Goal: Information Seeking & Learning: Check status

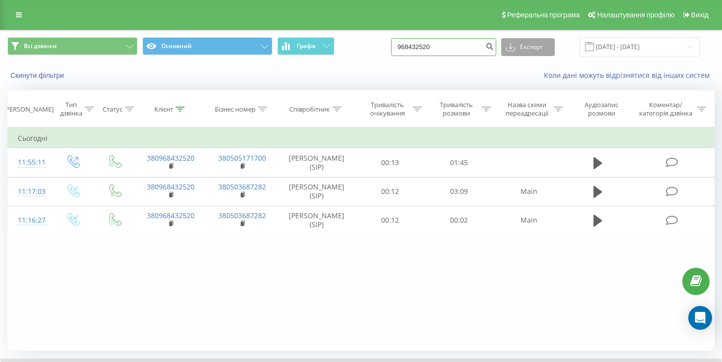
drag, startPoint x: 460, startPoint y: 45, endPoint x: 526, endPoint y: 45, distance: 66.5
click at [462, 46] on input "968432520" at bounding box center [443, 47] width 105 height 18
click at [493, 43] on icon "submit" at bounding box center [489, 45] width 8 height 6
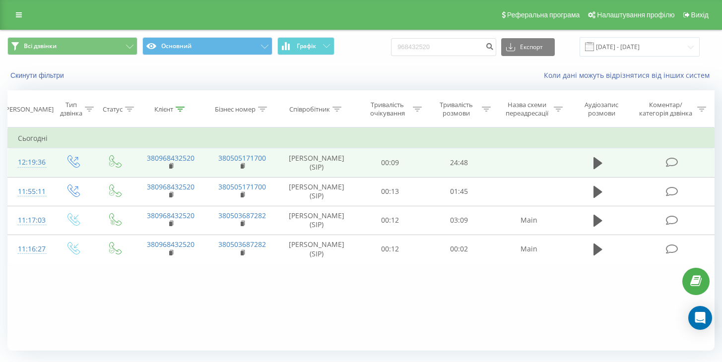
click at [463, 162] on td "24:48" at bounding box center [458, 162] width 69 height 29
click at [343, 162] on td "Анастасія Писаренко (SIP)" at bounding box center [316, 162] width 77 height 29
click at [446, 163] on td "24:48" at bounding box center [458, 162] width 69 height 29
click at [602, 161] on icon at bounding box center [597, 163] width 9 height 14
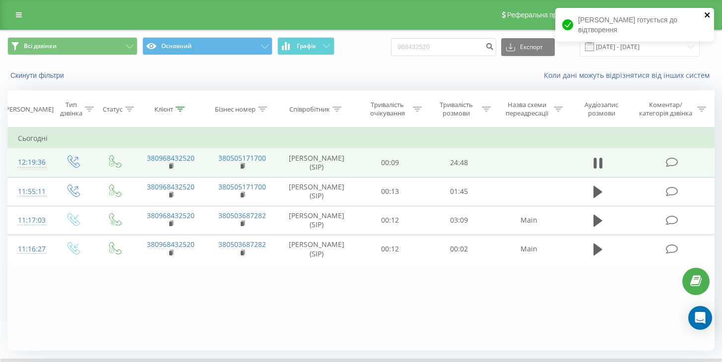
click at [706, 15] on icon "close" at bounding box center [706, 14] width 5 height 5
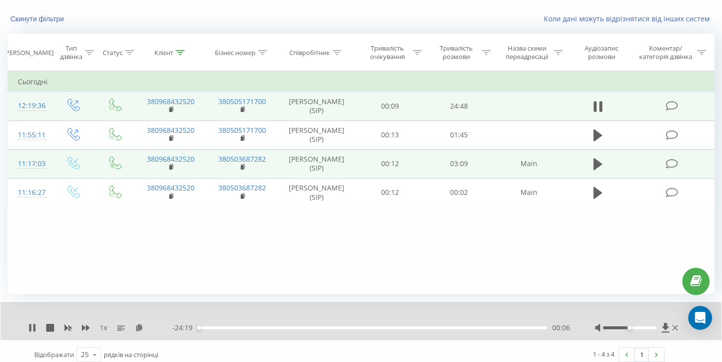
scroll to position [64, 0]
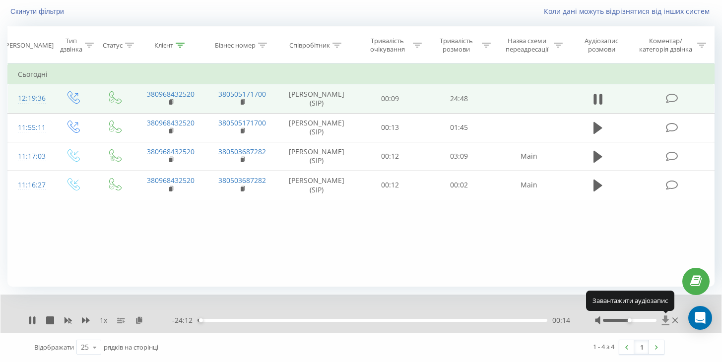
click at [664, 319] on icon at bounding box center [664, 319] width 7 height 9
click at [50, 316] on div "1 x" at bounding box center [100, 320] width 144 height 10
click at [51, 317] on icon at bounding box center [50, 320] width 8 height 8
